Goal: Use online tool/utility: Utilize a website feature to perform a specific function

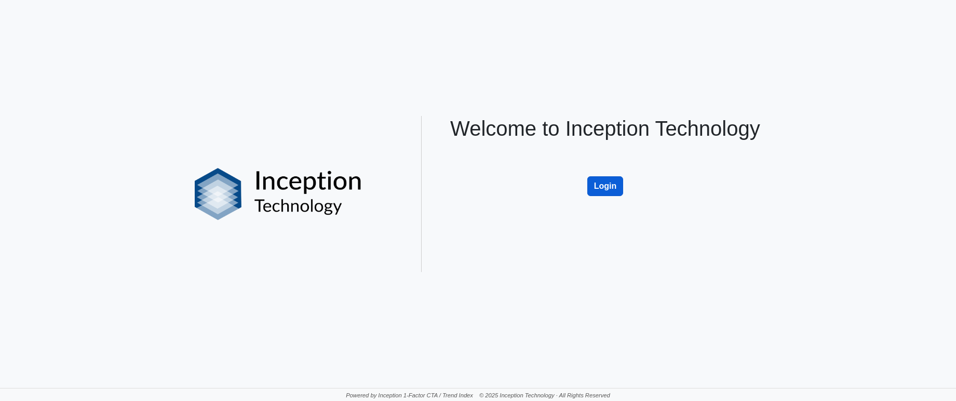
click at [613, 183] on button "Login" at bounding box center [606, 186] width 36 height 20
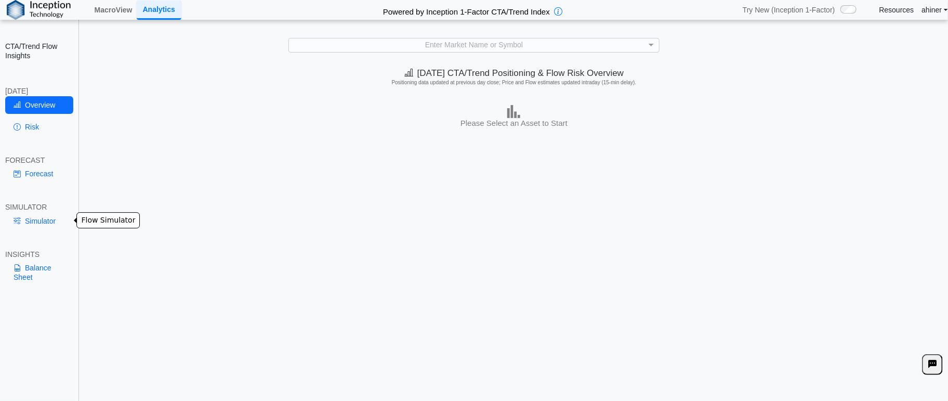
click at [47, 219] on link "Simulator" at bounding box center [39, 221] width 68 height 18
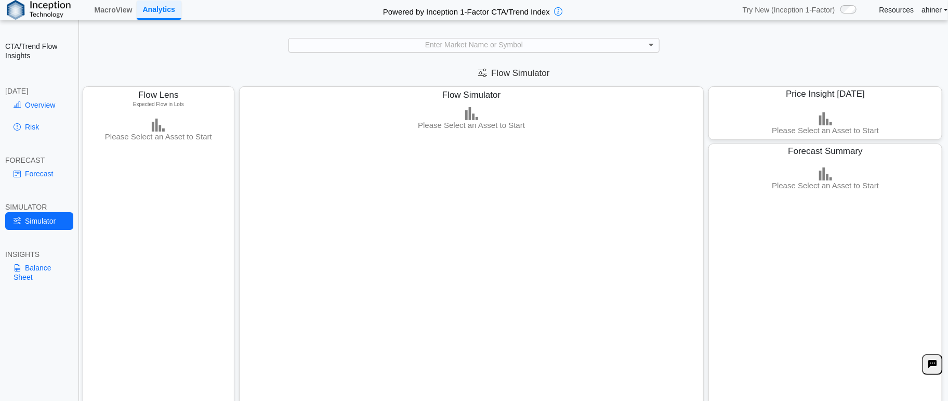
click at [655, 47] on span at bounding box center [652, 44] width 13 height 13
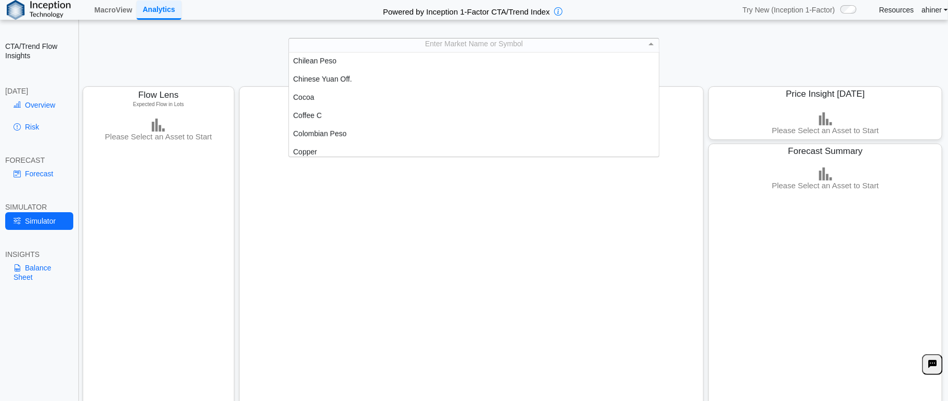
scroll to position [404, 0]
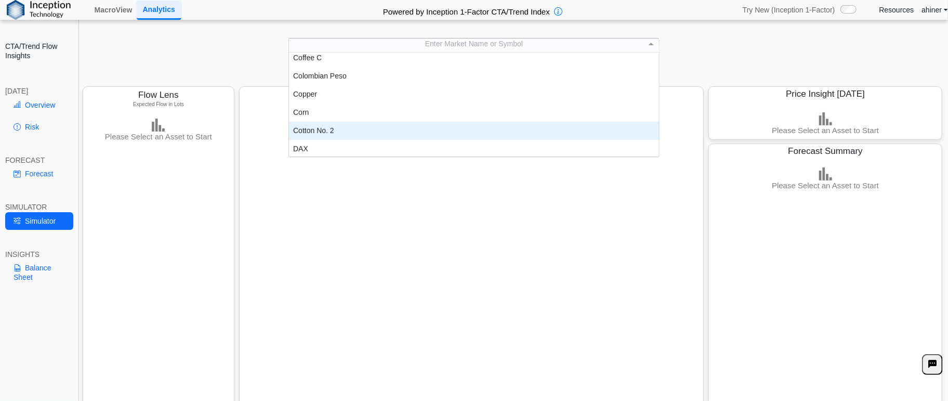
click at [458, 127] on div "Cotton No. 2" at bounding box center [474, 131] width 370 height 18
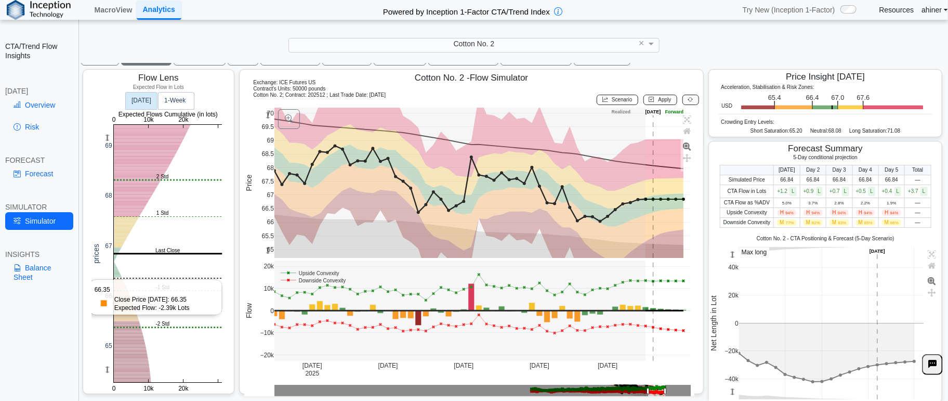
scroll to position [40, 0]
